Goal: Communication & Community: Answer question/provide support

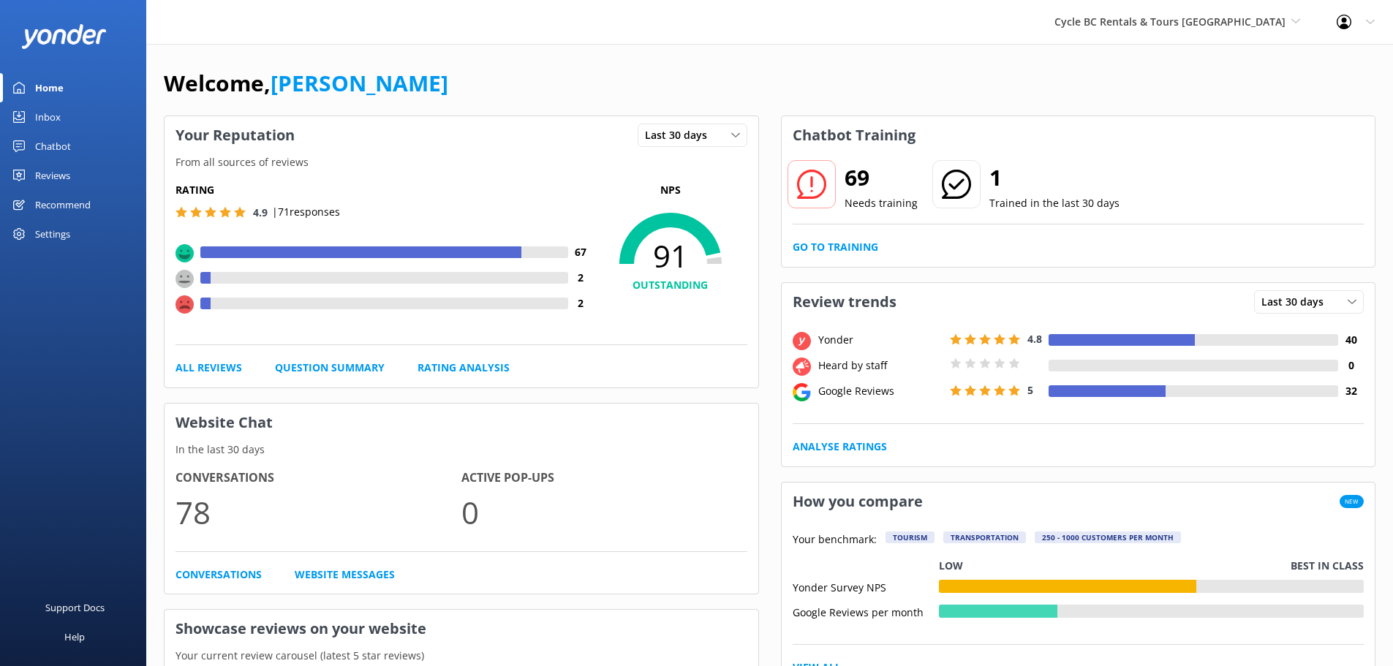
click at [61, 132] on div "Chatbot" at bounding box center [53, 146] width 36 height 29
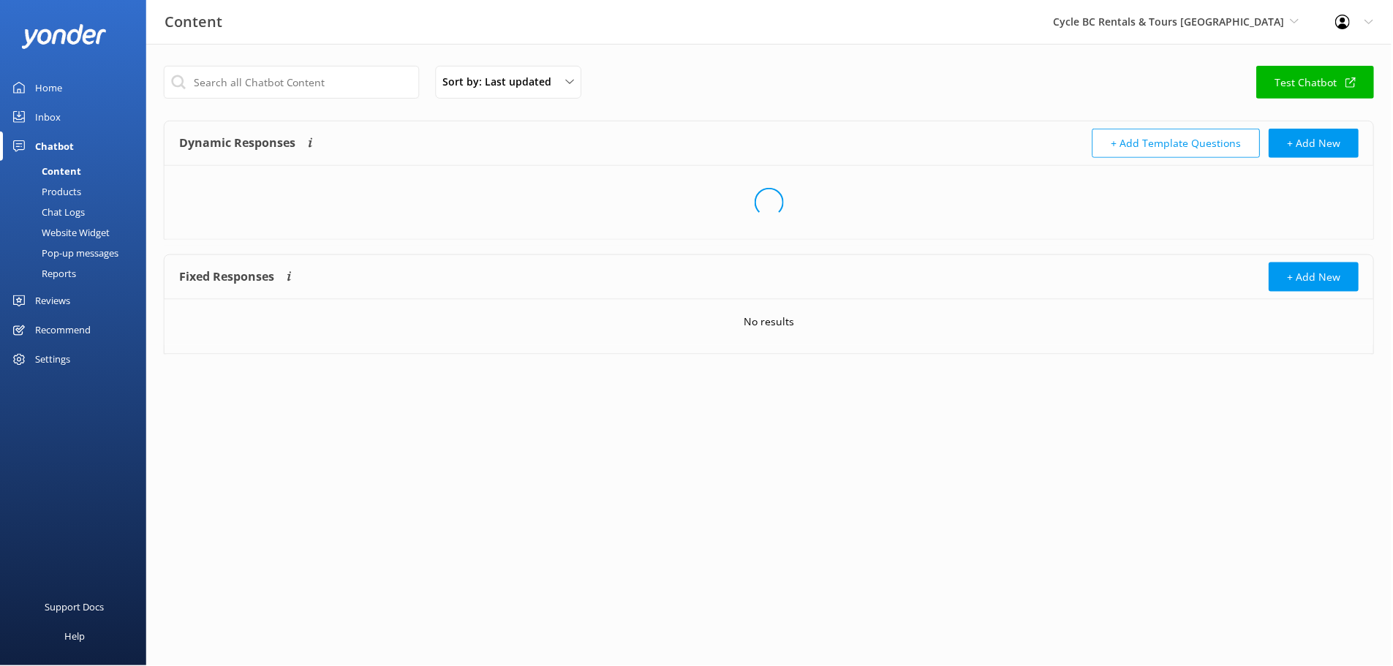
click at [66, 121] on link "Inbox" at bounding box center [73, 116] width 146 height 29
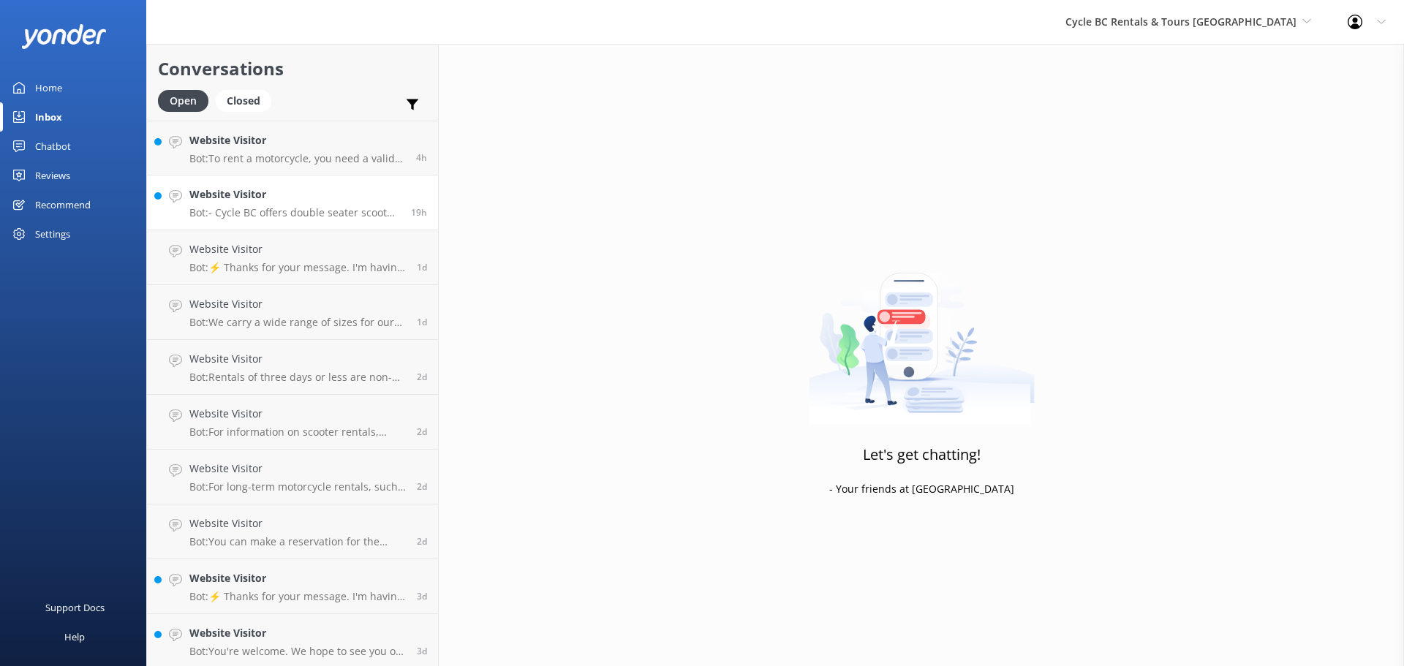
click at [336, 195] on h4 "Website Visitor" at bounding box center [294, 194] width 211 height 16
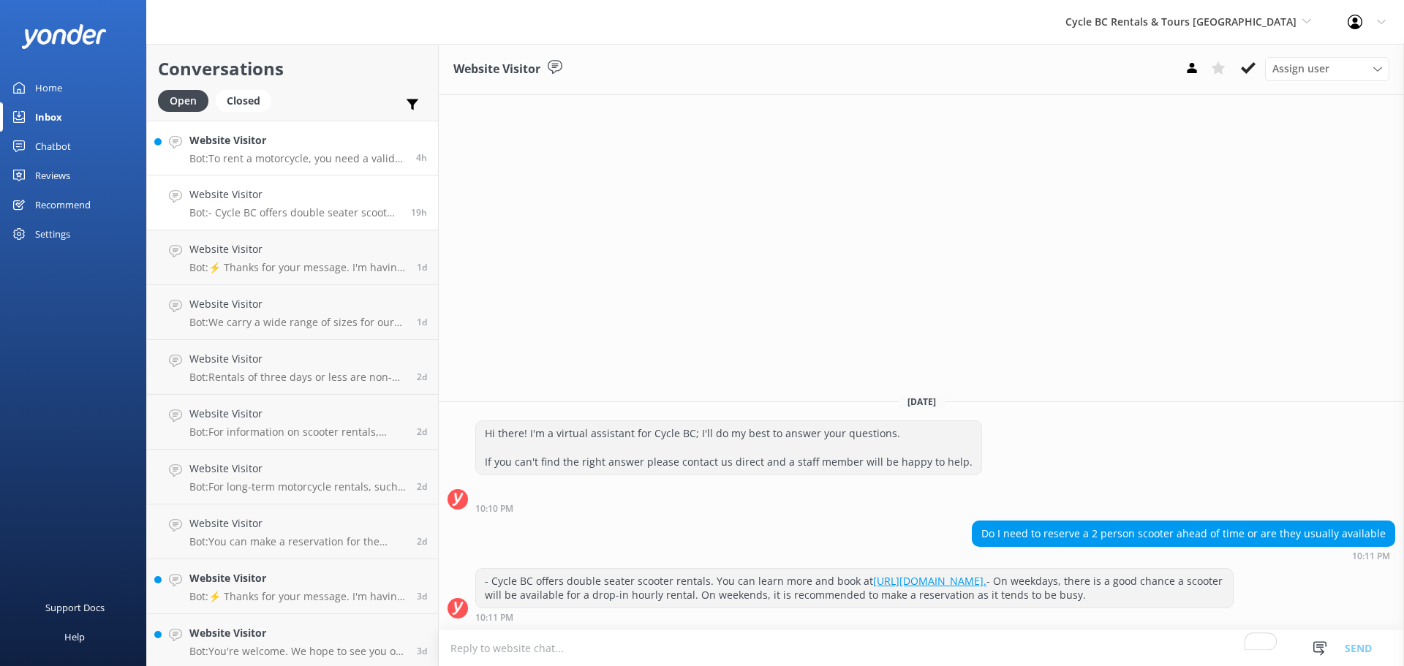
click at [325, 162] on p "Bot: To rent a motorcycle, you need a valid motorcycle license from your place …" at bounding box center [297, 158] width 216 height 13
